Goal: Task Accomplishment & Management: Use online tool/utility

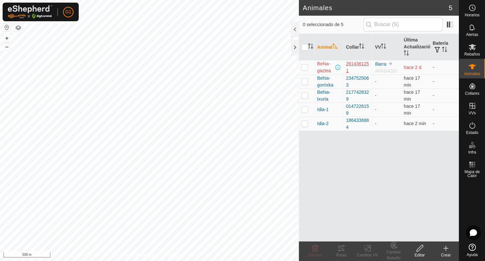
click at [349, 66] on div "2614361251" at bounding box center [358, 67] width 24 height 14
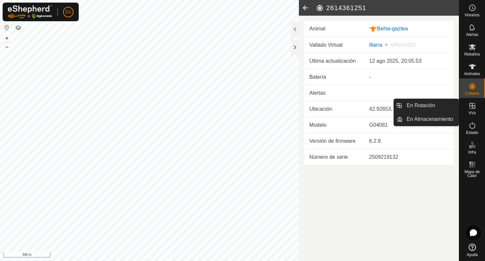
click at [459, 104] on link "En Rotación" at bounding box center [431, 105] width 56 height 13
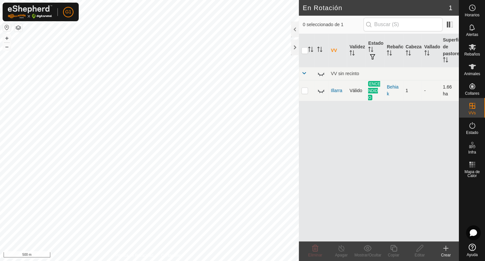
click at [305, 92] on p-checkbox at bounding box center [305, 90] width 7 height 5
checkbox input "true"
click at [321, 93] on icon at bounding box center [321, 91] width 8 height 8
click at [321, 92] on icon at bounding box center [321, 91] width 8 height 8
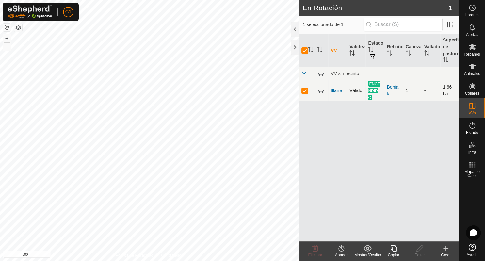
click at [305, 89] on p-checkbox at bounding box center [305, 90] width 7 height 5
checkbox input "false"
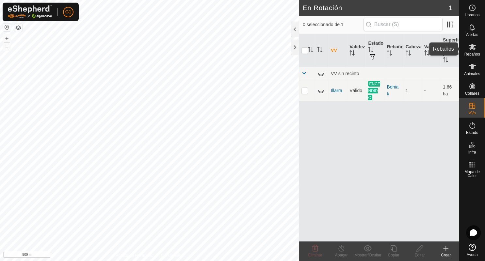
click at [475, 48] on icon at bounding box center [472, 47] width 7 height 6
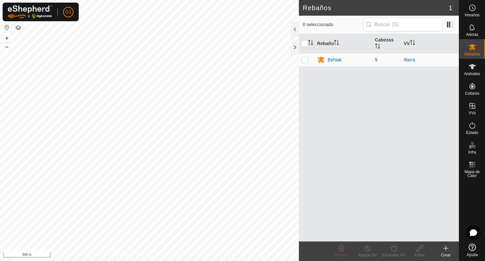
click at [306, 58] on p-checkbox at bounding box center [305, 59] width 7 height 5
checkbox input "true"
click at [376, 60] on span "5" at bounding box center [376, 59] width 3 height 5
click at [394, 249] on icon at bounding box center [394, 248] width 8 height 8
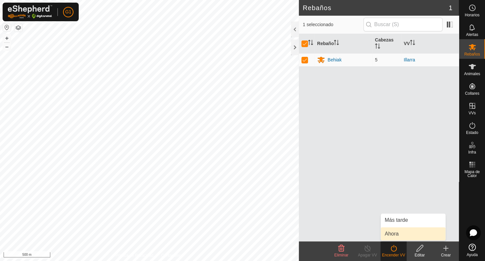
click at [395, 234] on link "Ahora" at bounding box center [413, 233] width 65 height 13
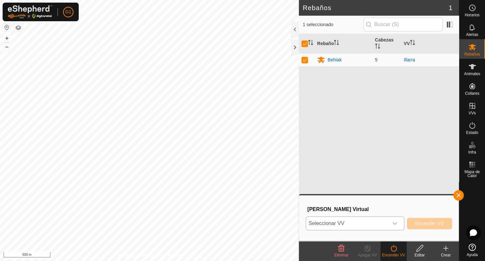
click at [401, 219] on div "dropdown trigger" at bounding box center [395, 223] width 13 height 13
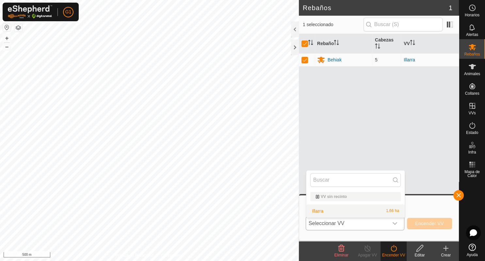
click at [363, 208] on li "Illarra 1.66 ha" at bounding box center [356, 211] width 98 height 13
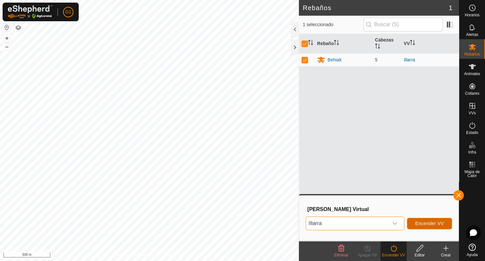
click at [435, 223] on span "Encender VV" at bounding box center [429, 223] width 29 height 5
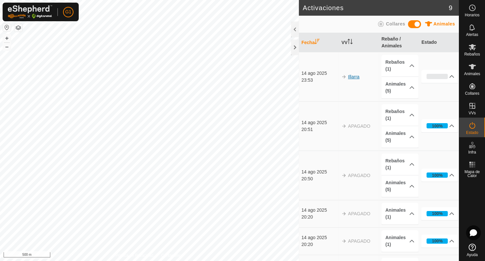
click at [351, 74] on link "Illarra" at bounding box center [353, 76] width 11 height 5
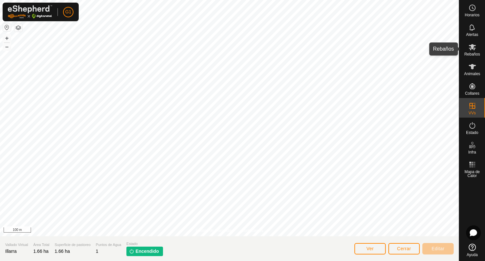
click at [480, 48] on div "Rebaños" at bounding box center [472, 49] width 26 height 20
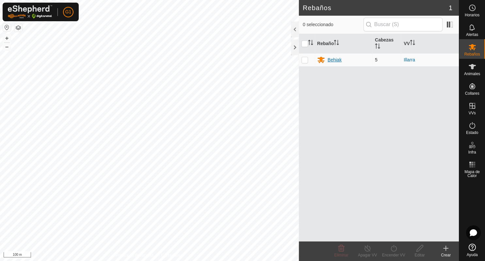
click at [338, 59] on div "Behiak" at bounding box center [335, 60] width 14 height 7
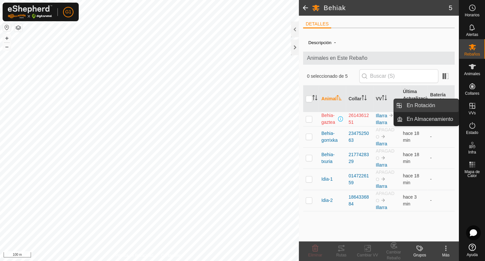
click at [423, 103] on link "En Rotación" at bounding box center [431, 105] width 56 height 13
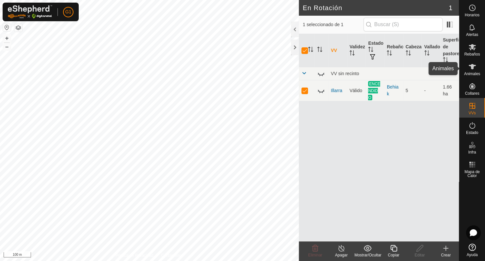
click at [474, 73] on span "Animales" at bounding box center [472, 74] width 16 height 4
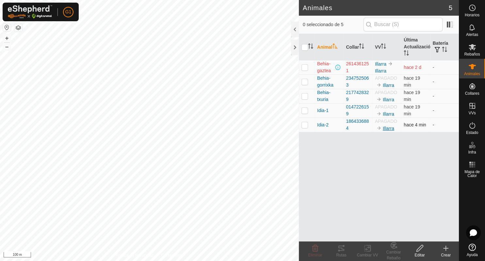
click at [387, 126] on link "Illarra" at bounding box center [388, 128] width 11 height 5
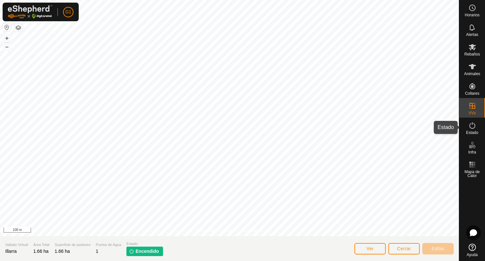
click at [470, 125] on icon at bounding box center [473, 125] width 6 height 7
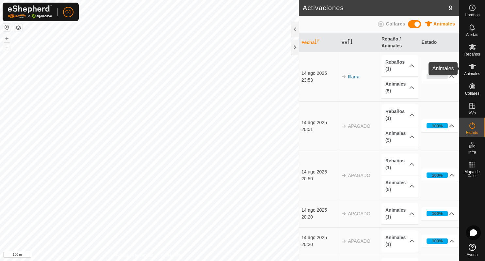
click at [478, 67] on div "Animales" at bounding box center [472, 69] width 26 height 20
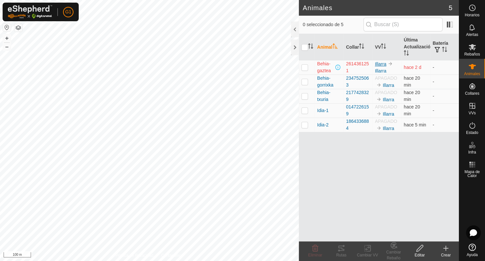
click at [379, 64] on link "Illarra" at bounding box center [380, 63] width 11 height 5
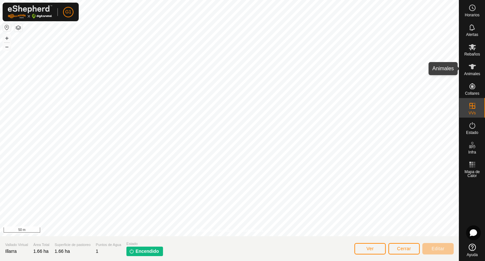
click at [470, 66] on icon at bounding box center [473, 67] width 8 height 8
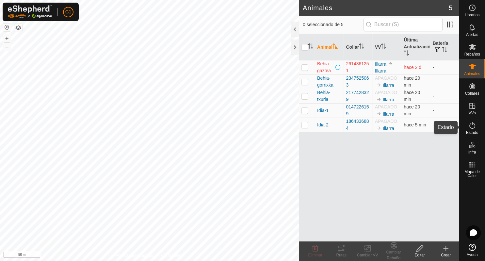
click at [472, 128] on icon at bounding box center [473, 125] width 6 height 7
click at [475, 126] on icon at bounding box center [473, 125] width 6 height 7
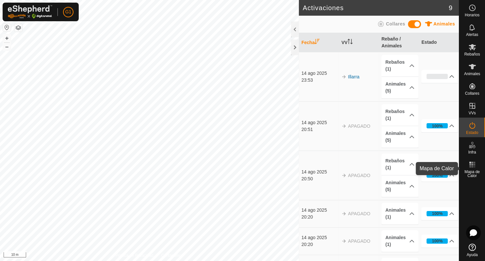
click at [474, 166] on rect at bounding box center [474, 167] width 2 height 2
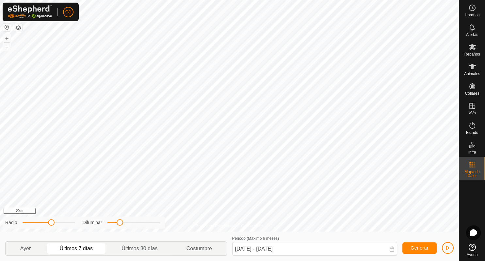
drag, startPoint x: 112, startPoint y: 224, endPoint x: 120, endPoint y: 221, distance: 8.1
click at [120, 221] on span at bounding box center [120, 222] width 7 height 7
drag, startPoint x: 50, startPoint y: 224, endPoint x: 58, endPoint y: 219, distance: 9.4
click at [58, 219] on div "Radio Difuminar" at bounding box center [84, 223] width 162 height 12
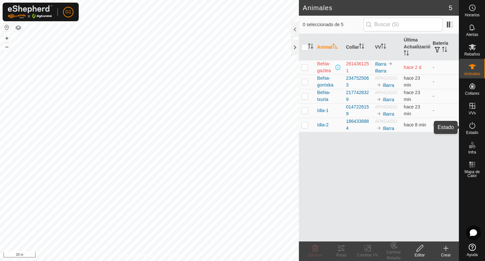
click at [475, 127] on icon at bounding box center [473, 125] width 6 height 7
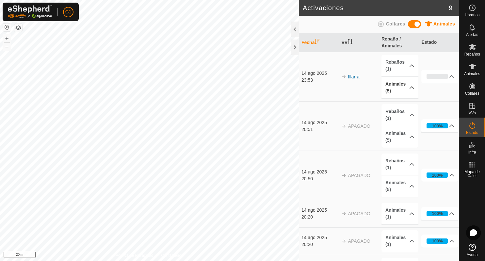
click at [411, 86] on p-accordion-header "Animales (5)" at bounding box center [400, 88] width 37 height 22
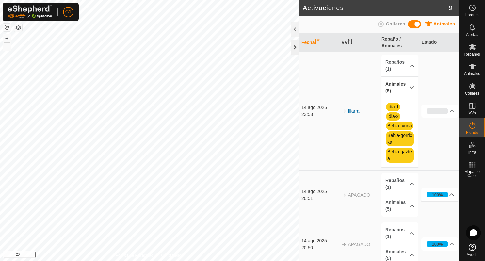
click at [293, 50] on div at bounding box center [295, 48] width 8 height 16
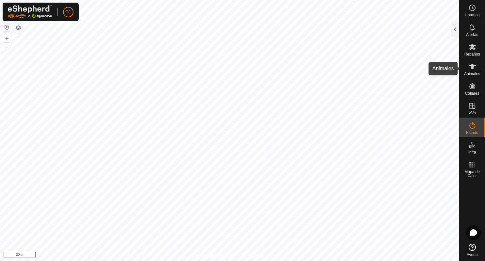
click at [473, 70] on icon at bounding box center [473, 67] width 8 height 8
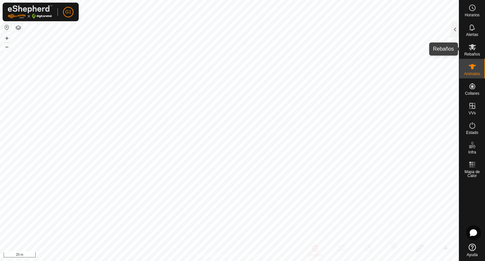
click at [475, 48] on icon at bounding box center [473, 47] width 8 height 8
click at [456, 29] on div at bounding box center [455, 30] width 8 height 16
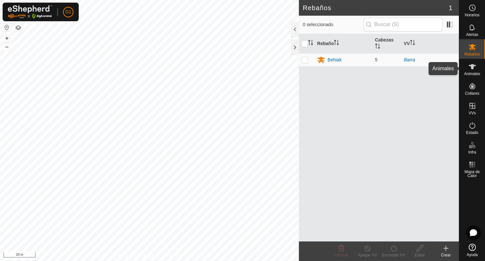
click at [474, 66] on icon at bounding box center [472, 66] width 7 height 5
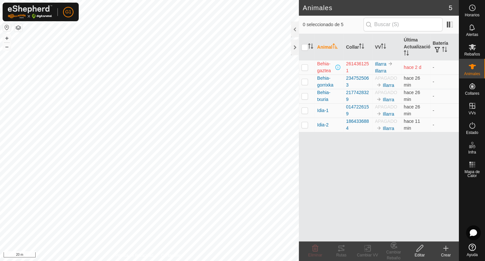
click at [473, 247] on icon at bounding box center [472, 247] width 7 height 7
click at [470, 130] on div "Estado" at bounding box center [472, 128] width 26 height 20
